Goal: Task Accomplishment & Management: Use online tool/utility

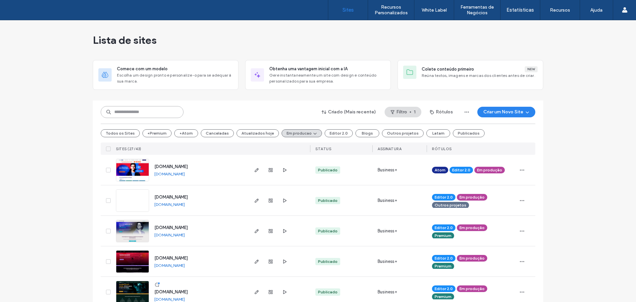
click at [126, 112] on input at bounding box center [142, 112] width 83 height 12
click at [125, 133] on button "Todos os Sites" at bounding box center [120, 133] width 39 height 8
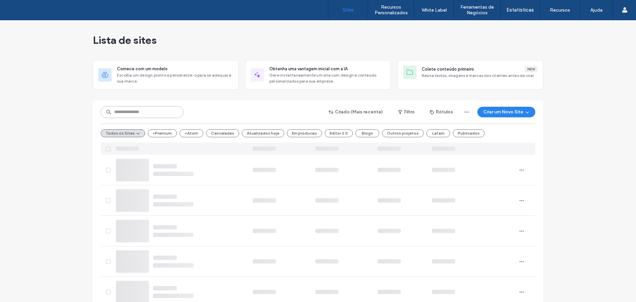
click at [131, 110] on input at bounding box center [142, 112] width 83 height 12
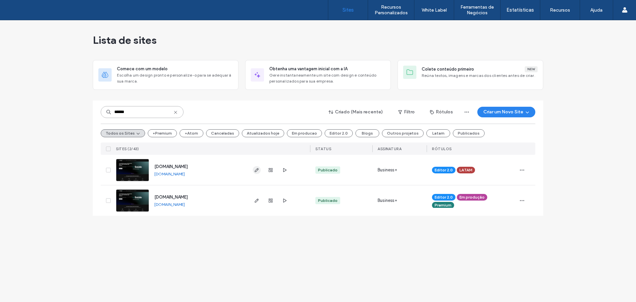
type input "******"
click at [256, 169] on icon "button" at bounding box center [256, 169] width 5 height 5
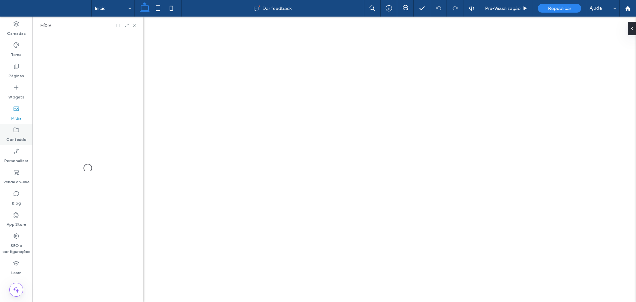
click at [17, 127] on icon at bounding box center [16, 129] width 7 height 7
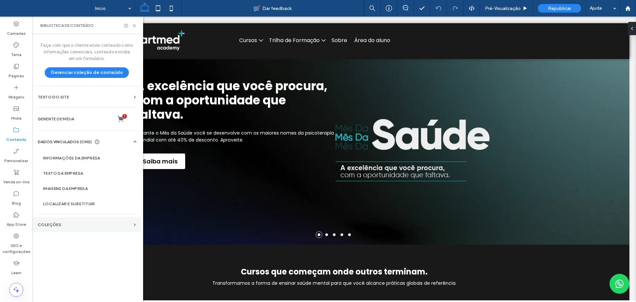
click at [65, 227] on section "COLEÇÕES" at bounding box center [86, 224] width 109 height 15
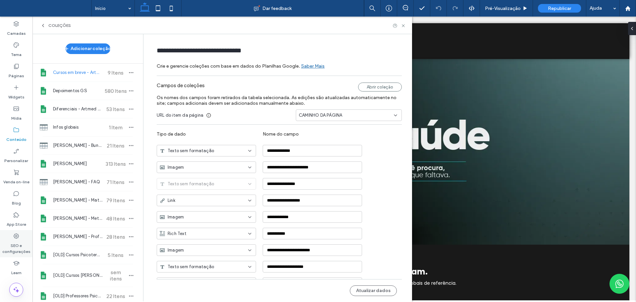
click at [10, 242] on label "SEO e configurações" at bounding box center [16, 246] width 32 height 15
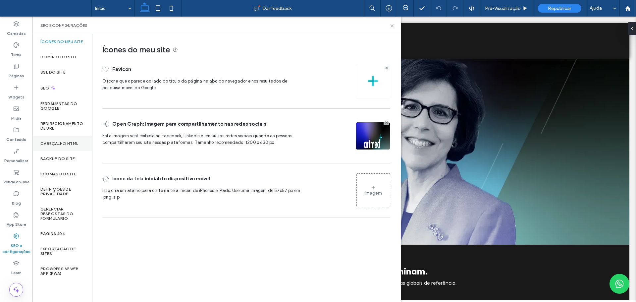
click at [70, 145] on label "Cabeçalho HTML" at bounding box center [59, 143] width 38 height 5
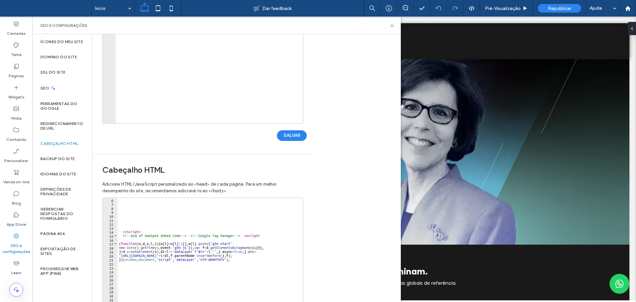
scroll to position [20, 0]
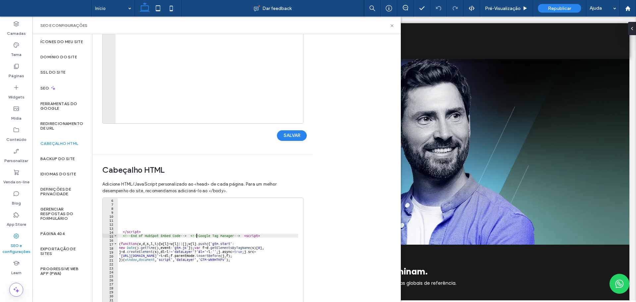
click at [196, 235] on div "</ script > <!-- End of HubSpot Embed Code --> <!-- Google Tag Manager --> < sc…" at bounding box center [264, 265] width 293 height 135
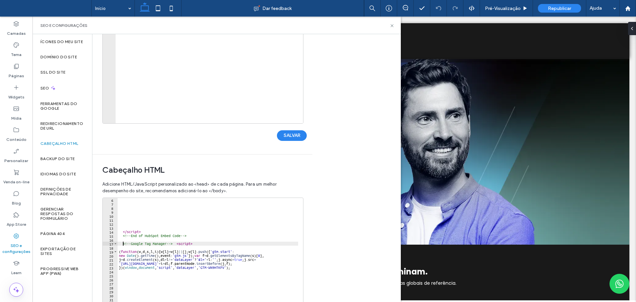
click at [180, 244] on div "</ script > <!-- End of HubSpot Embed Code --> <!-- Google Tag Manager --> < sc…" at bounding box center [264, 265] width 293 height 135
type textarea "********"
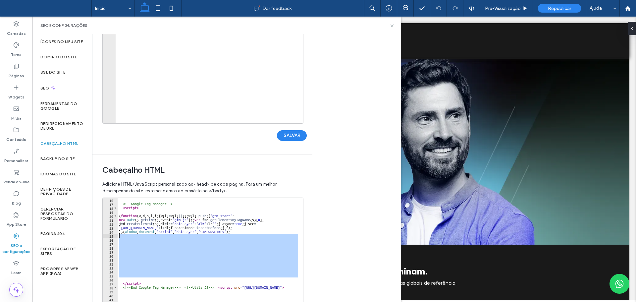
drag, startPoint x: 136, startPoint y: 278, endPoint x: 119, endPoint y: 236, distance: 45.0
click at [119, 236] on div "<!-- Google Tag Manager --> < script > ( function ( w , d , s , l , i ) { w [ l…" at bounding box center [264, 265] width 293 height 135
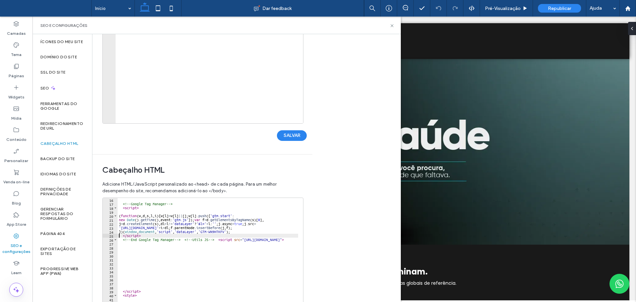
click at [189, 239] on div "<!-- Google Tag Manager --> < script > ( function ( w , d , s , l , i ) { w [ l…" at bounding box center [264, 265] width 293 height 135
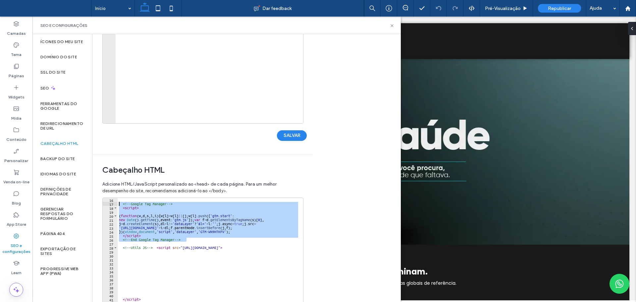
drag, startPoint x: 186, startPoint y: 239, endPoint x: 104, endPoint y: 203, distance: 89.7
click at [104, 203] on div "**********" at bounding box center [202, 263] width 201 height 132
paste textarea "Cursor at row 17"
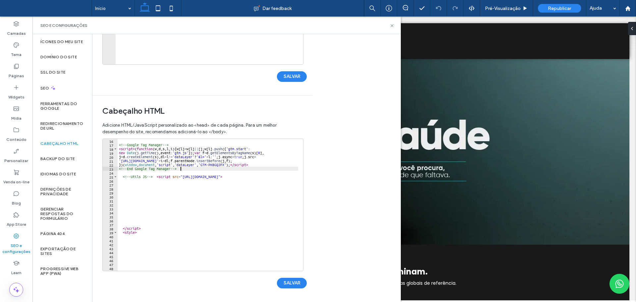
scroll to position [159, 0]
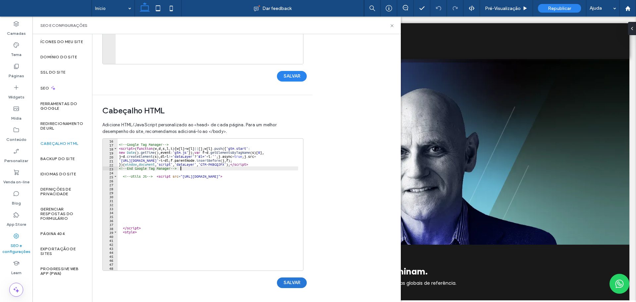
click at [294, 282] on button "SALVAR" at bounding box center [292, 282] width 30 height 11
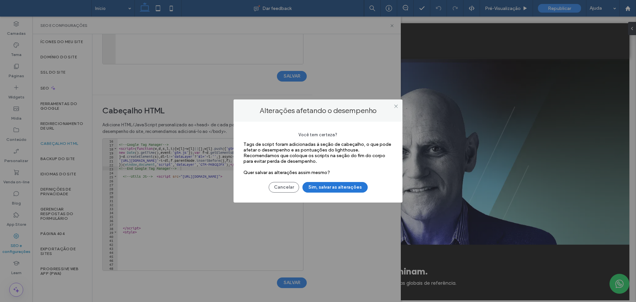
click at [321, 184] on button "Sim, salvar as alterações" at bounding box center [334, 187] width 65 height 11
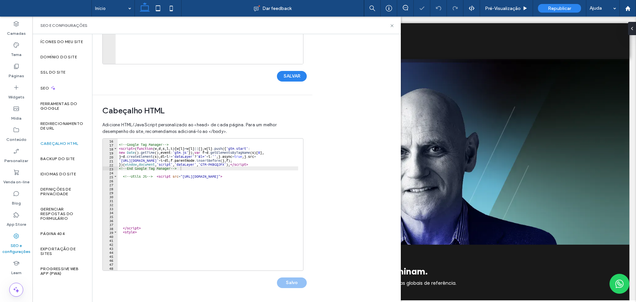
click at [212, 165] on div "<!-- Google Tag Manager --> < script > ( function ( w , d , s , l , i ) { w [ l…" at bounding box center [264, 205] width 293 height 135
type textarea "**********"
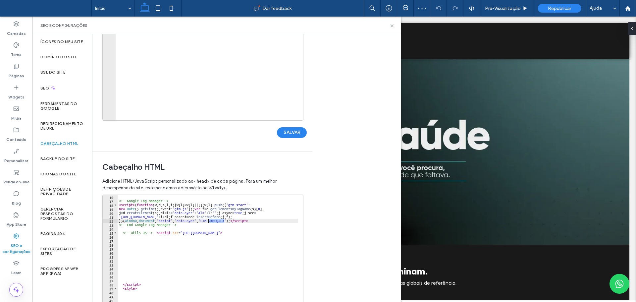
scroll to position [0, 0]
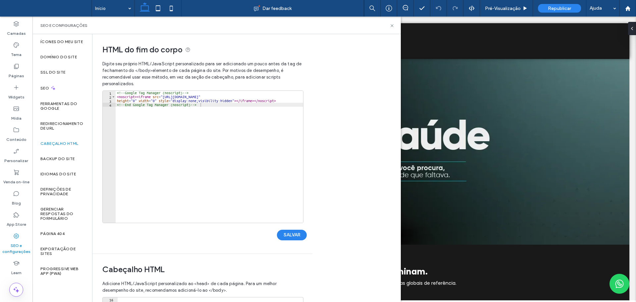
click at [261, 98] on div "<!-- Google Tag Manager (noscript) --> < noscript > < iframe src = "[URL][DOMAI…" at bounding box center [209, 161] width 187 height 140
paste textarea "Cursor at row 2"
type textarea "**********"
click at [293, 237] on button "SALVAR" at bounding box center [292, 234] width 30 height 11
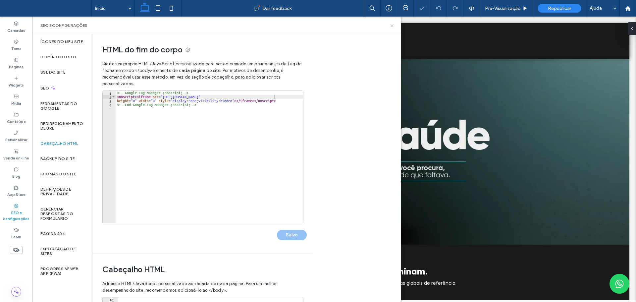
click at [392, 25] on icon at bounding box center [391, 25] width 5 height 5
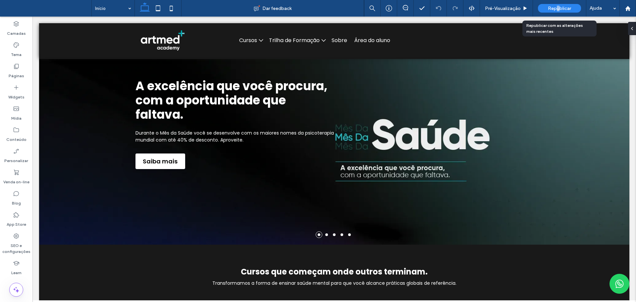
click at [557, 7] on span "Republicar" at bounding box center [559, 9] width 23 height 6
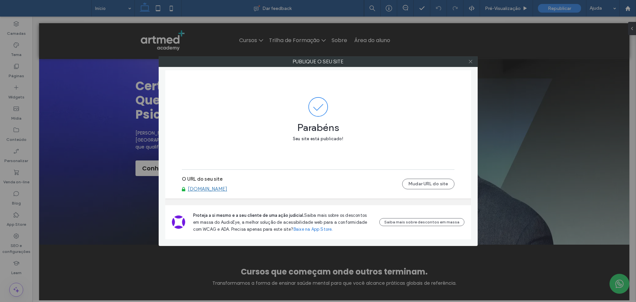
click at [472, 62] on icon at bounding box center [470, 61] width 5 height 5
